Goal: Navigation & Orientation: Find specific page/section

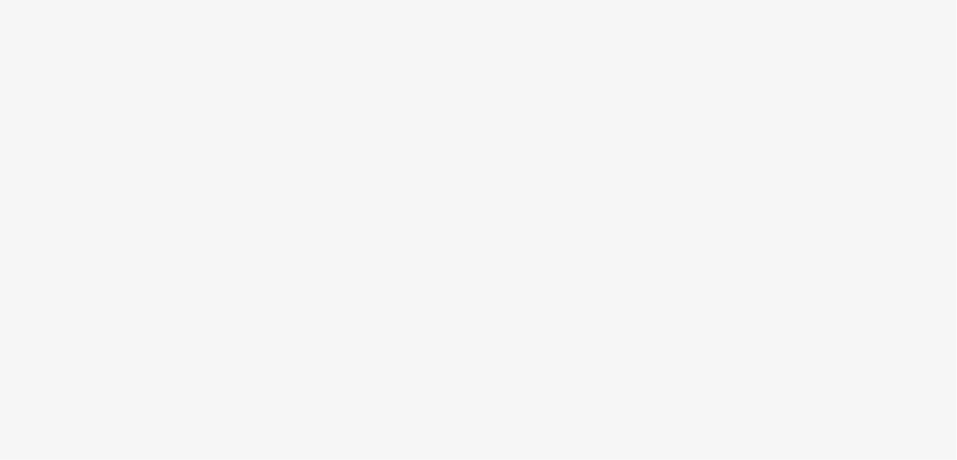
click at [622, 340] on body at bounding box center [478, 230] width 957 height 460
click at [621, 340] on body at bounding box center [478, 230] width 957 height 460
click at [621, 341] on body at bounding box center [478, 230] width 957 height 460
